Goal: Information Seeking & Learning: Learn about a topic

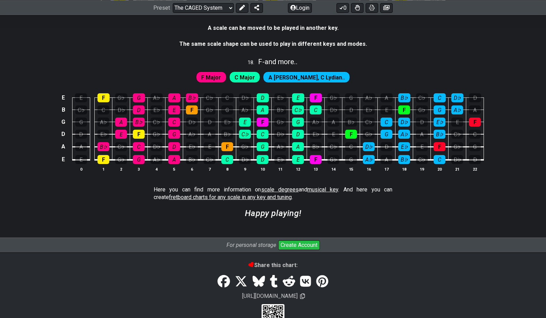
scroll to position [1884, 0]
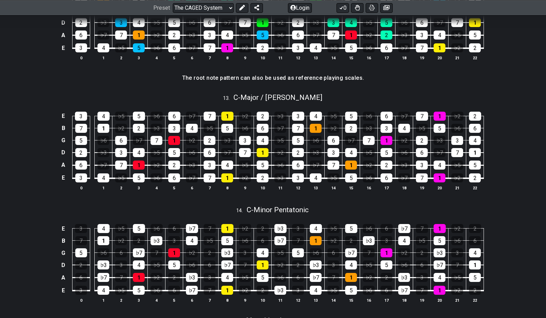
scroll to position [1443, 0]
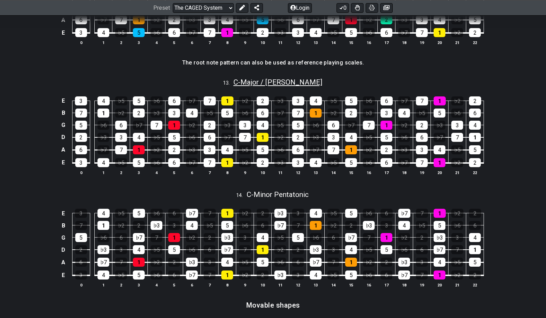
click at [269, 82] on span "C - Major / Ionian" at bounding box center [278, 82] width 89 height 8
select select "C"
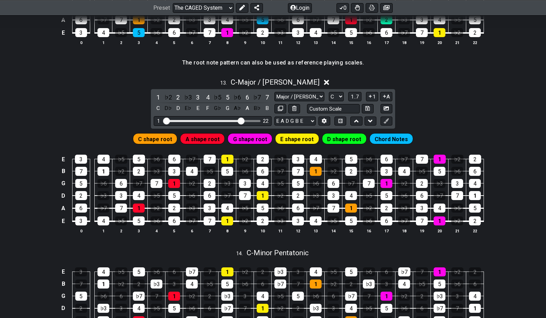
click at [277, 62] on h4 "The root note pattern can also be used as reference playing scales." at bounding box center [273, 63] width 182 height 8
